Goal: Use online tool/utility: Utilize a website feature to perform a specific function

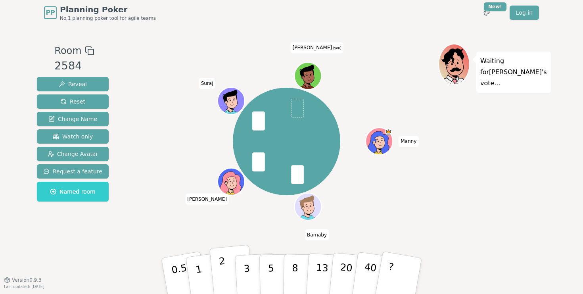
click at [221, 281] on p "2" at bounding box center [224, 276] width 10 height 43
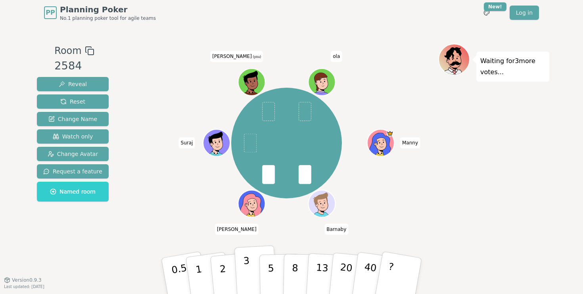
click at [256, 273] on button "3" at bounding box center [255, 276] width 43 height 62
click at [243, 275] on button "3" at bounding box center [255, 276] width 43 height 62
click at [221, 265] on p "2" at bounding box center [224, 276] width 10 height 43
click at [266, 277] on button "5" at bounding box center [279, 276] width 41 height 60
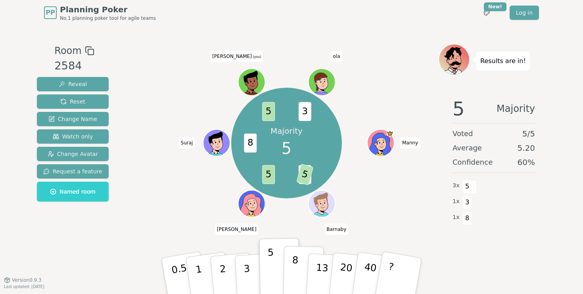
click at [297, 276] on p "8" at bounding box center [295, 275] width 7 height 43
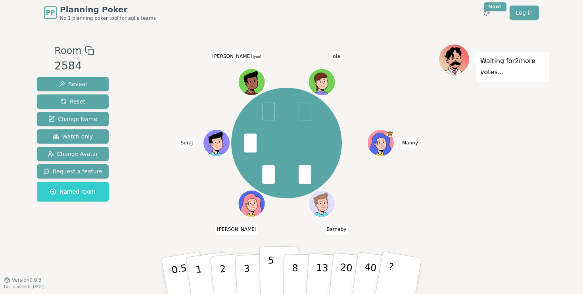
click at [271, 279] on p "5" at bounding box center [271, 276] width 7 height 43
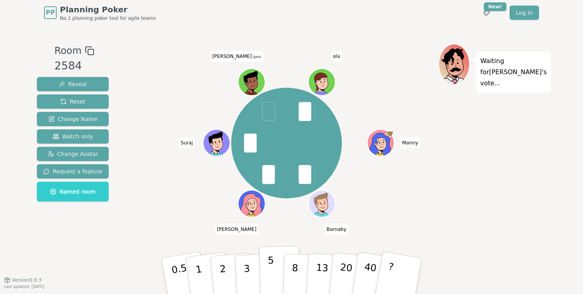
click at [270, 268] on p "5" at bounding box center [271, 276] width 7 height 43
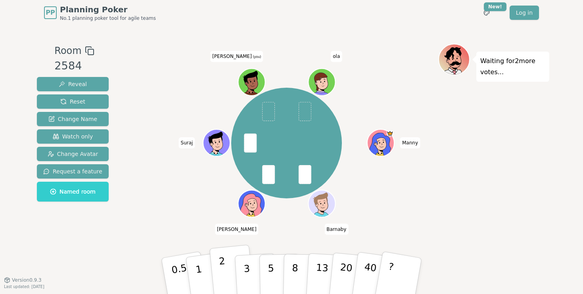
click at [229, 266] on button "2" at bounding box center [231, 276] width 45 height 63
click at [234, 268] on button "2" at bounding box center [231, 276] width 45 height 63
